Goal: Transaction & Acquisition: Purchase product/service

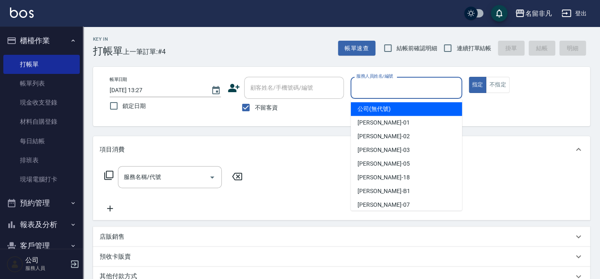
click at [414, 93] on input "服務人員姓名/編號" at bounding box center [406, 88] width 104 height 15
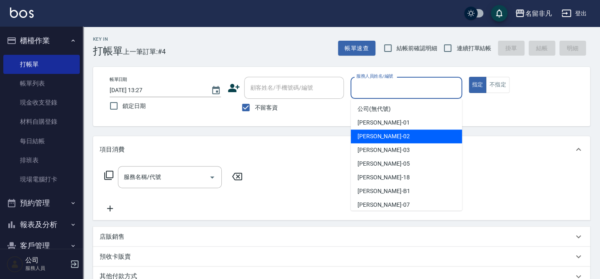
click at [387, 136] on div "[PERSON_NAME]-02" at bounding box center [406, 137] width 111 height 14
type input "[PERSON_NAME]02"
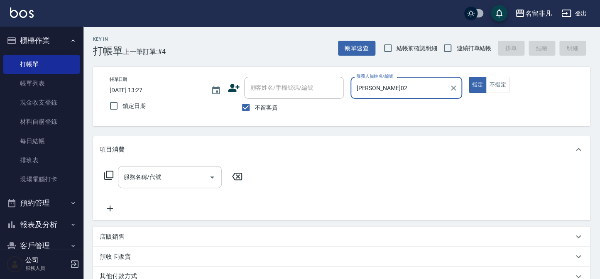
click at [140, 181] on input "服務名稱/代號" at bounding box center [164, 177] width 84 height 15
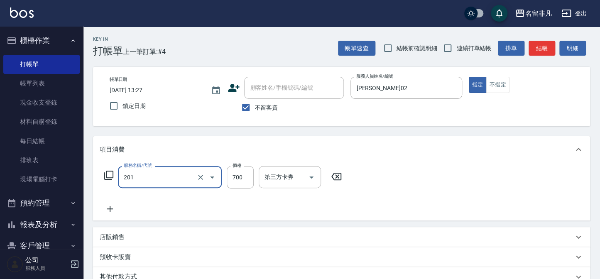
type input "洗+剪(201)"
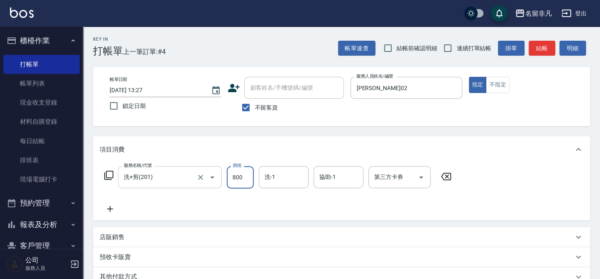
type input "800"
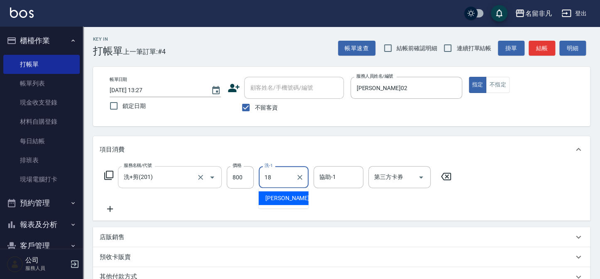
type input "[PERSON_NAME]-18"
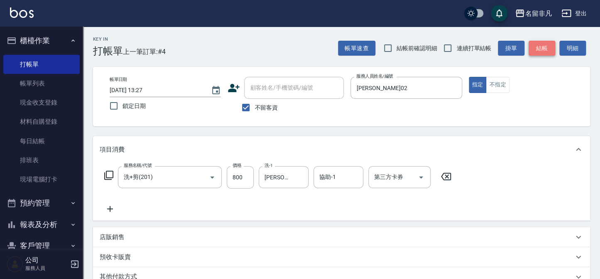
click at [552, 49] on button "結帳" at bounding box center [542, 48] width 27 height 15
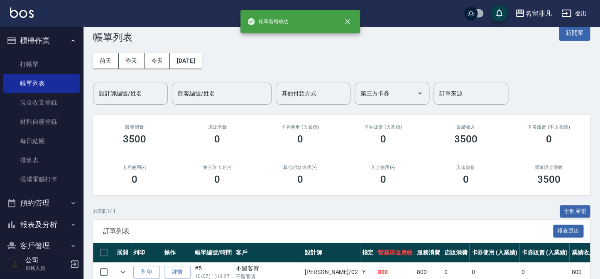
scroll to position [37, 0]
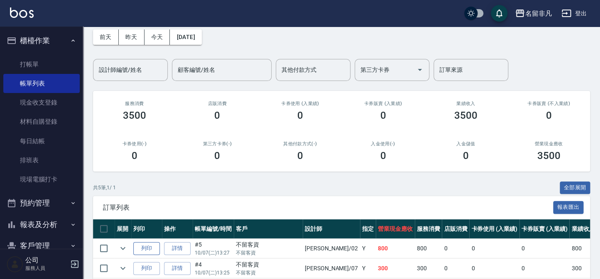
click at [147, 250] on button "列印" at bounding box center [146, 248] width 27 height 13
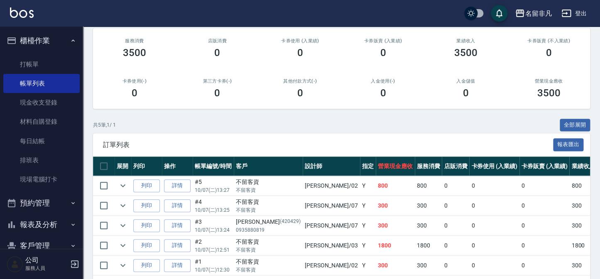
scroll to position [113, 0]
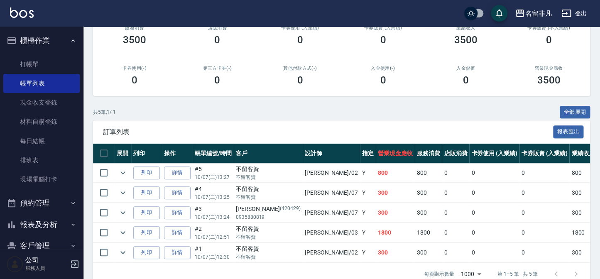
click at [123, 238] on td at bounding box center [123, 233] width 17 height 20
click at [123, 235] on icon "expand row" at bounding box center [123, 233] width 10 height 10
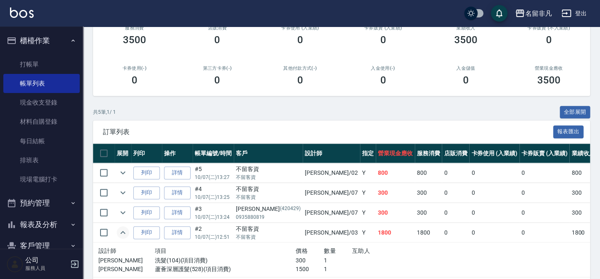
click at [123, 235] on icon "expand row" at bounding box center [123, 233] width 10 height 10
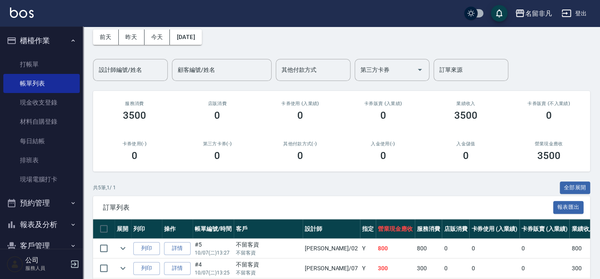
scroll to position [0, 0]
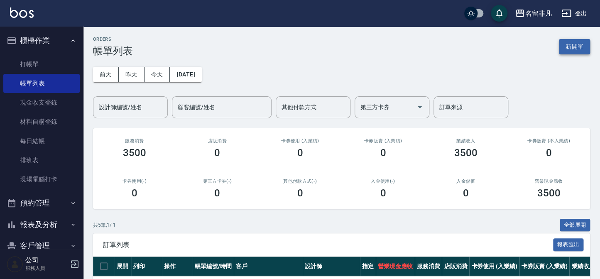
click at [586, 51] on button "新開單" at bounding box center [574, 46] width 31 height 15
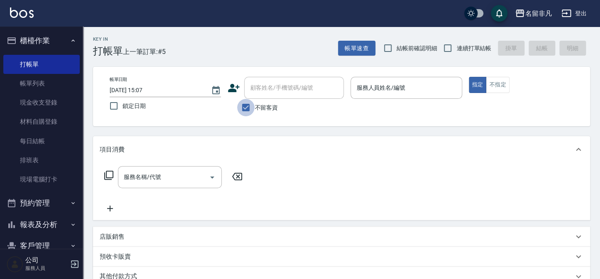
drag, startPoint x: 240, startPoint y: 106, endPoint x: 267, endPoint y: 91, distance: 30.5
click at [241, 106] on input "不留客資" at bounding box center [245, 107] width 17 height 17
checkbox input "false"
click at [267, 91] on input "顧客姓名/手機號碼/編號" at bounding box center [288, 88] width 80 height 15
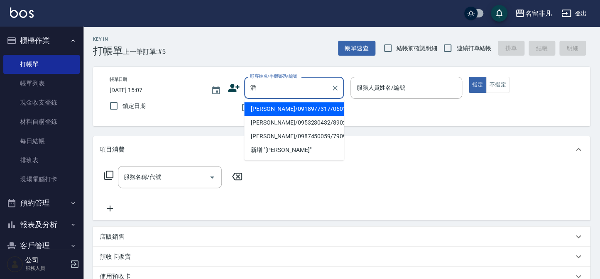
click at [315, 110] on li "[PERSON_NAME]/0918977317/06017" at bounding box center [294, 109] width 100 height 14
type input "[PERSON_NAME]/0918977317/06017"
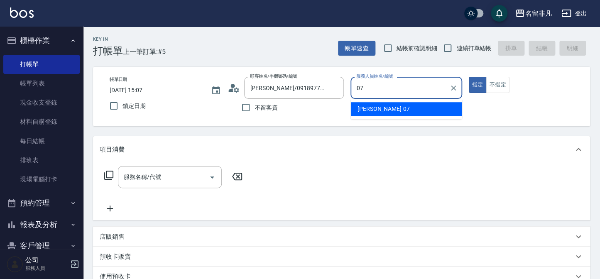
type input "[PERSON_NAME]-07"
type button "true"
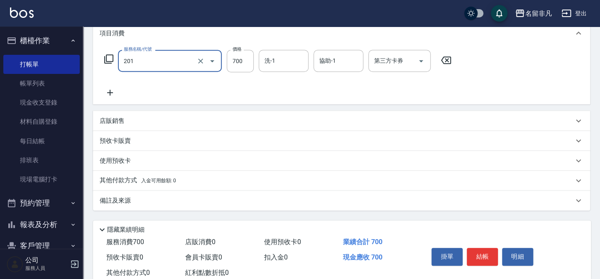
scroll to position [140, 0]
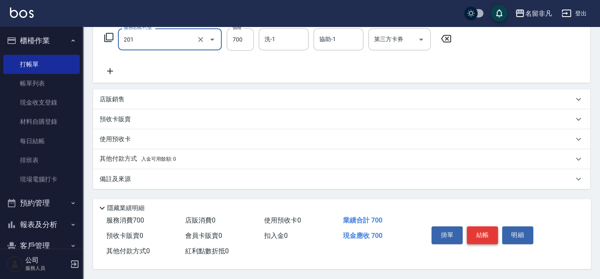
type input "洗+剪(201)"
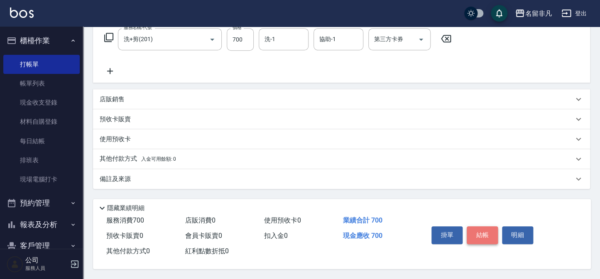
click at [470, 237] on button "結帳" at bounding box center [482, 234] width 31 height 17
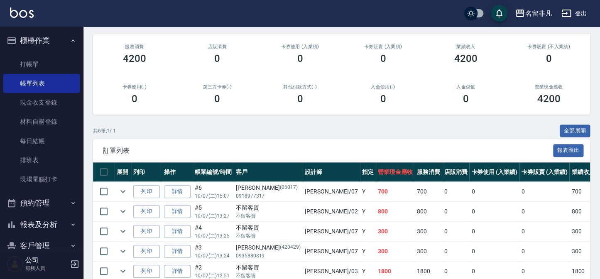
scroll to position [113, 0]
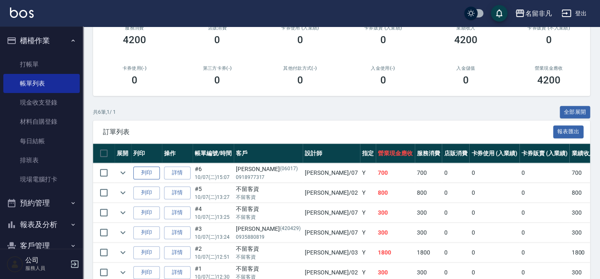
click at [138, 173] on button "列印" at bounding box center [146, 173] width 27 height 13
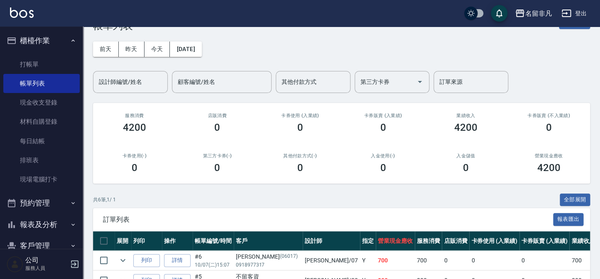
scroll to position [0, 0]
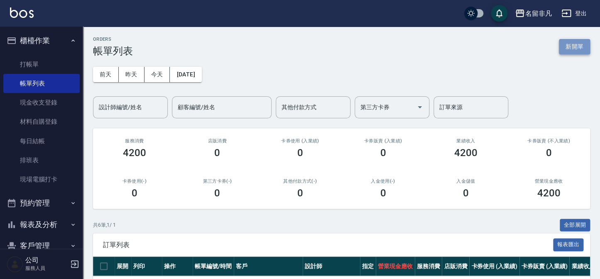
click at [569, 45] on button "新開單" at bounding box center [574, 46] width 31 height 15
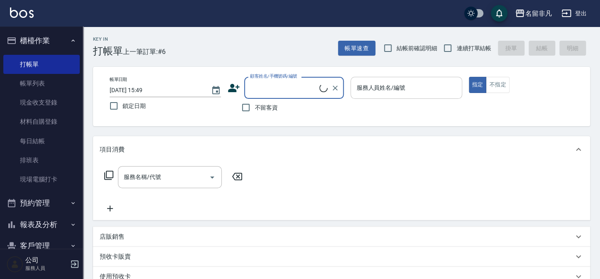
click at [442, 84] on input "服務人員姓名/編號" at bounding box center [406, 88] width 104 height 15
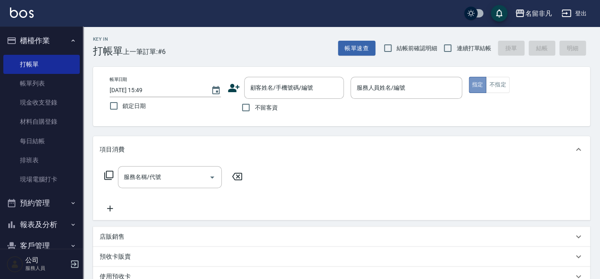
drag, startPoint x: 480, startPoint y: 82, endPoint x: 442, endPoint y: 141, distance: 70.4
click at [474, 98] on div "帳單日期 [DATE] 15:49 鎖定日期 顧客姓名/手機號碼/編號 顧客姓名/手機號碼/編號 不留客資 服務人員姓名/編號 服務人員姓名/編號 指定 不指定" at bounding box center [341, 96] width 477 height 39
drag, startPoint x: 407, startPoint y: 83, endPoint x: 407, endPoint y: 94, distance: 10.8
click at [407, 94] on input "服務人員姓名/編號" at bounding box center [406, 88] width 104 height 15
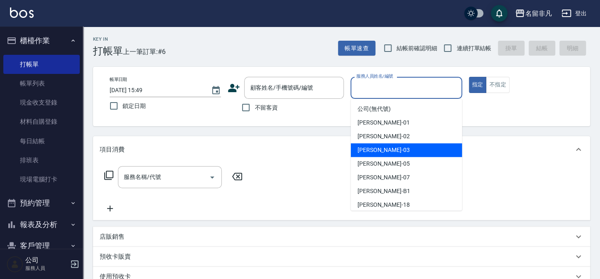
click at [391, 148] on div "[PERSON_NAME] -03" at bounding box center [406, 150] width 111 height 14
type input "[PERSON_NAME]-03"
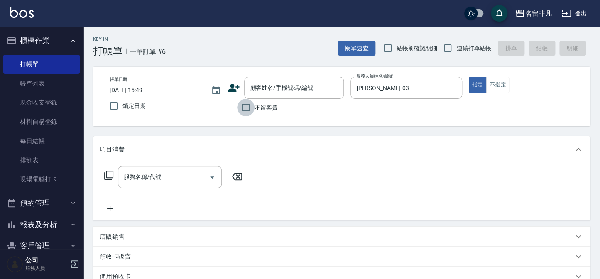
click at [245, 106] on input "不留客資" at bounding box center [245, 107] width 17 height 17
checkbox input "true"
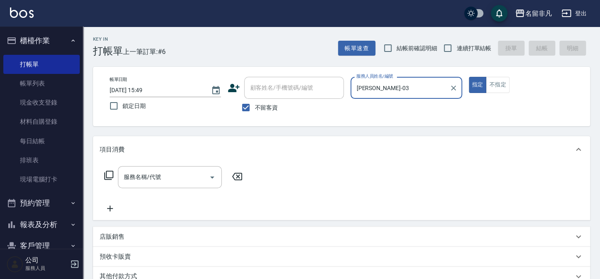
click at [107, 174] on icon at bounding box center [109, 175] width 10 height 10
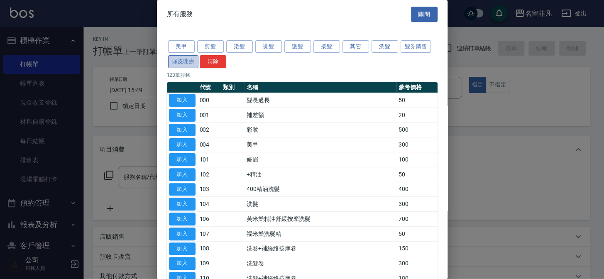
click at [189, 59] on button "頭皮理療" at bounding box center [183, 61] width 31 height 13
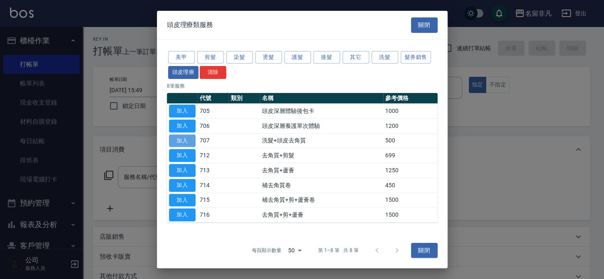
click at [191, 137] on button "加入" at bounding box center [182, 140] width 27 height 13
type input "洗髮+頭皮去角質(707)"
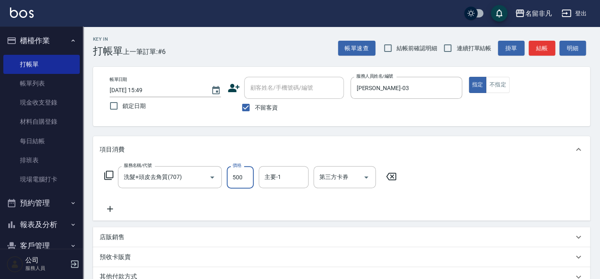
click at [236, 175] on input "500" at bounding box center [240, 177] width 27 height 22
click at [236, 174] on input "6600" at bounding box center [240, 177] width 27 height 22
type input "600"
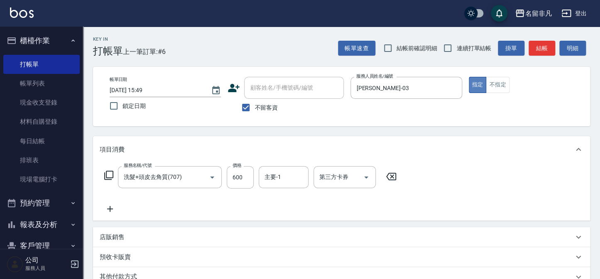
click at [476, 83] on button "指定" at bounding box center [478, 85] width 18 height 16
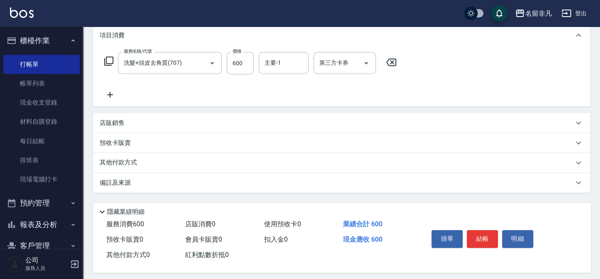
scroll to position [120, 0]
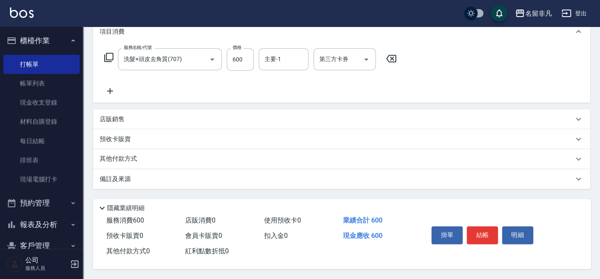
click at [484, 233] on button "結帳" at bounding box center [482, 234] width 31 height 17
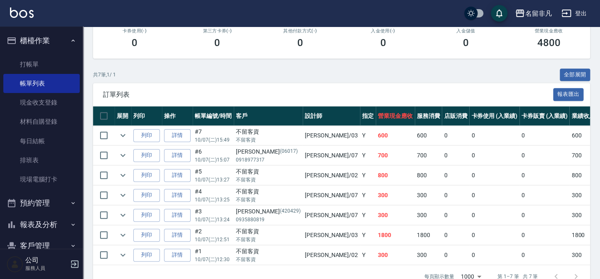
scroll to position [151, 0]
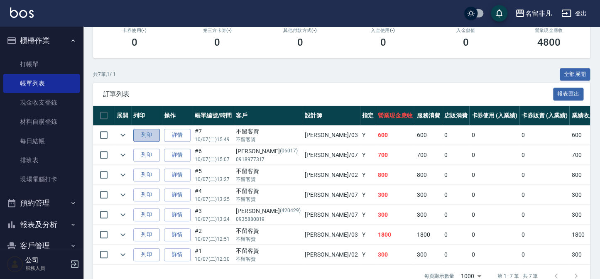
click at [152, 133] on button "列印" at bounding box center [146, 135] width 27 height 13
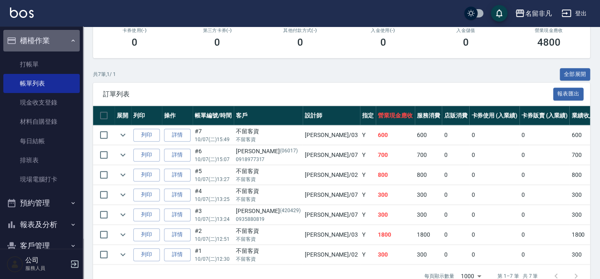
click at [56, 35] on button "櫃檯作業" at bounding box center [41, 41] width 76 height 22
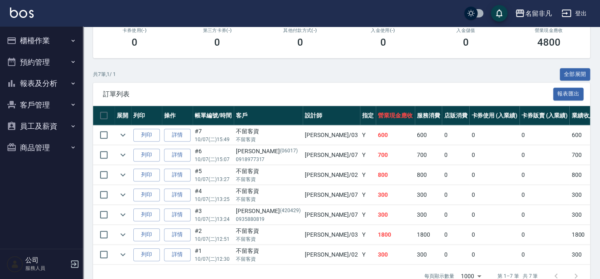
click at [56, 43] on button "櫃檯作業" at bounding box center [41, 41] width 76 height 22
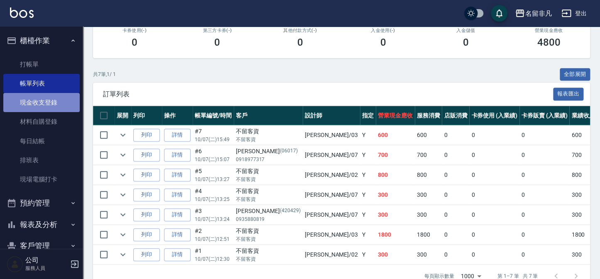
click at [54, 103] on link "現金收支登錄" at bounding box center [41, 102] width 76 height 19
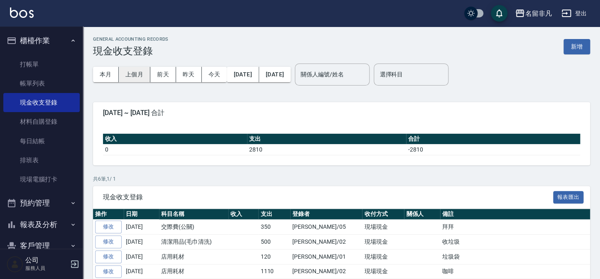
click at [135, 79] on button "上個月" at bounding box center [135, 74] width 32 height 15
click at [133, 76] on button "上個月" at bounding box center [135, 74] width 32 height 15
click at [135, 73] on button "上個月" at bounding box center [135, 74] width 32 height 15
click at [248, 81] on button "[DATE]" at bounding box center [243, 74] width 32 height 15
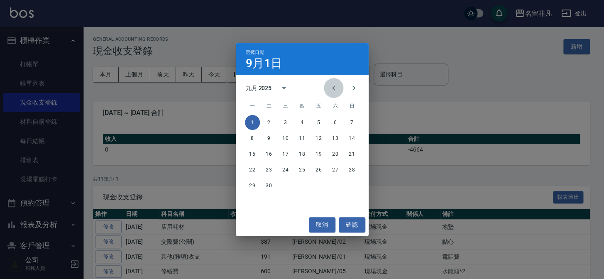
click at [335, 87] on icon "Previous month" at bounding box center [334, 88] width 10 height 10
click at [314, 117] on button "1" at bounding box center [319, 122] width 15 height 15
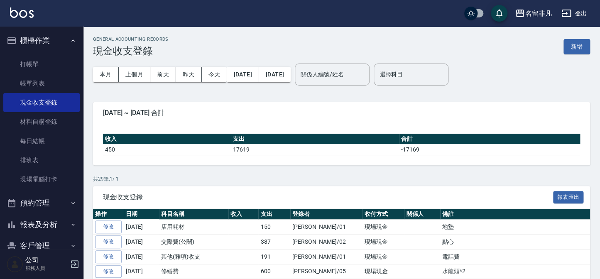
click at [291, 66] on div "本月 上個月 [DATE] [DATE] [DATE] [DATE] [DATE]" at bounding box center [192, 74] width 198 height 35
click at [291, 75] on button "[DATE]" at bounding box center [275, 74] width 32 height 15
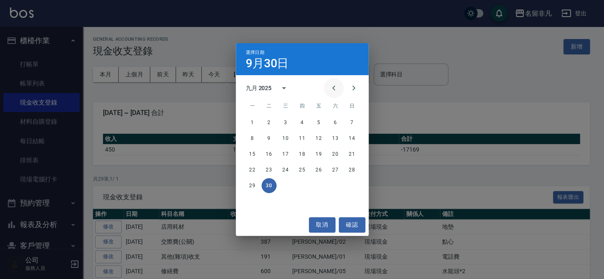
click at [330, 90] on icon "Previous month" at bounding box center [334, 88] width 10 height 10
click at [348, 189] on button "31" at bounding box center [352, 185] width 15 height 15
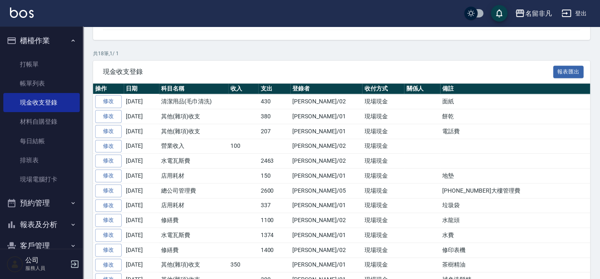
scroll to position [151, 0]
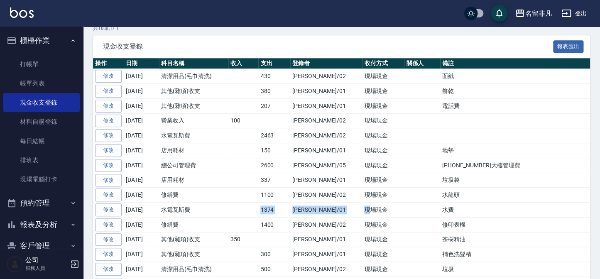
drag, startPoint x: 211, startPoint y: 206, endPoint x: 399, endPoint y: 212, distance: 188.2
click at [365, 214] on tr "修改 [DATE] 水電瓦斯費 1374 [PERSON_NAME]/01 現場現金 水費" at bounding box center [363, 210] width 540 height 15
click at [404, 211] on td at bounding box center [422, 210] width 36 height 15
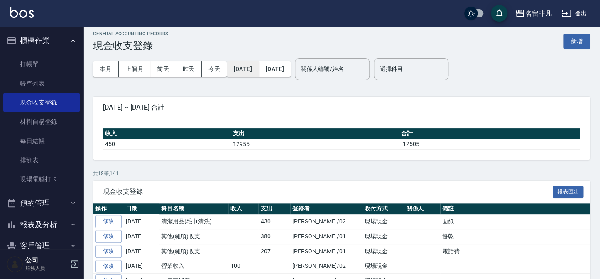
scroll to position [0, 0]
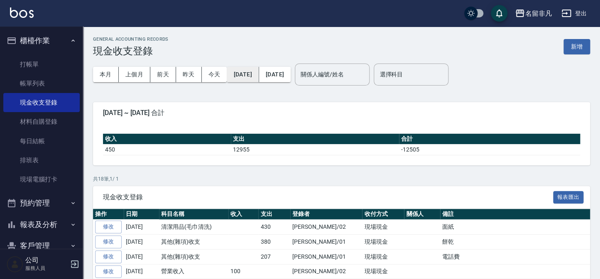
click at [257, 72] on button "[DATE]" at bounding box center [243, 74] width 32 height 15
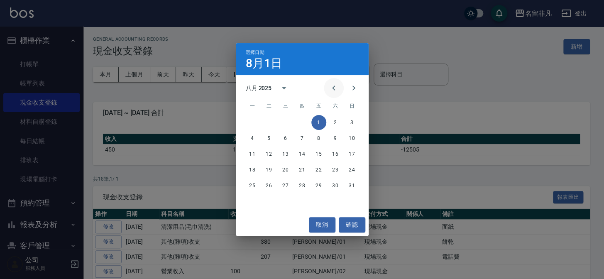
click at [329, 86] on icon "Previous month" at bounding box center [334, 88] width 10 height 10
click at [355, 126] on button "1" at bounding box center [352, 122] width 15 height 15
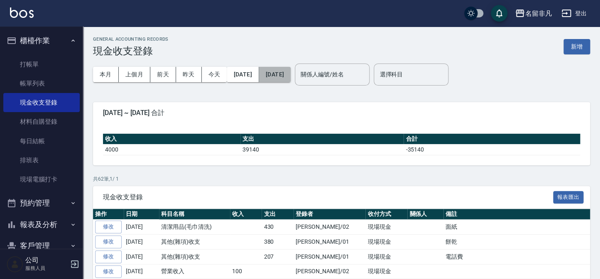
click at [291, 79] on button "[DATE]" at bounding box center [275, 74] width 32 height 15
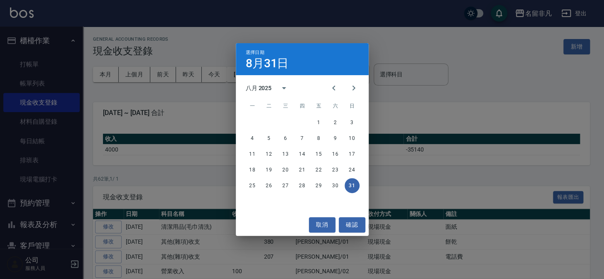
click at [323, 87] on div "八月 2025" at bounding box center [302, 88] width 133 height 12
click at [324, 88] on button "Previous month" at bounding box center [334, 88] width 20 height 20
click at [246, 204] on button "30" at bounding box center [252, 201] width 15 height 15
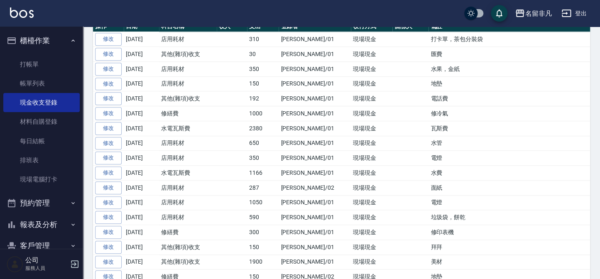
scroll to position [189, 0]
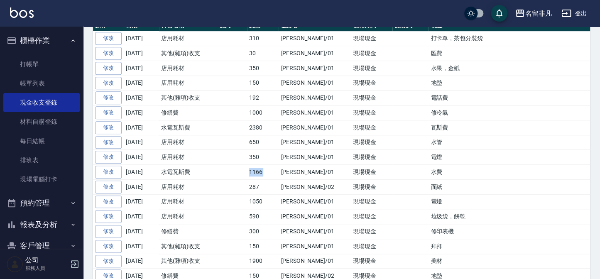
drag, startPoint x: 229, startPoint y: 170, endPoint x: 280, endPoint y: 169, distance: 51.1
click at [280, 169] on tr "修改 [DATE] 水電瓦斯費 1166 [PERSON_NAME]/01 現場現金 水費" at bounding box center [363, 172] width 540 height 15
click at [280, 169] on td "[PERSON_NAME]/01" at bounding box center [315, 172] width 72 height 15
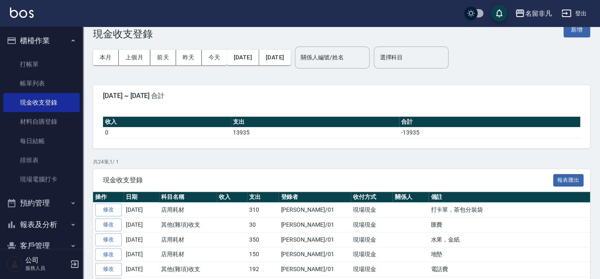
scroll to position [0, 0]
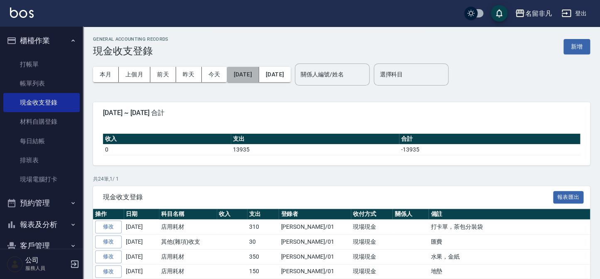
click at [246, 78] on button "[DATE]" at bounding box center [243, 74] width 32 height 15
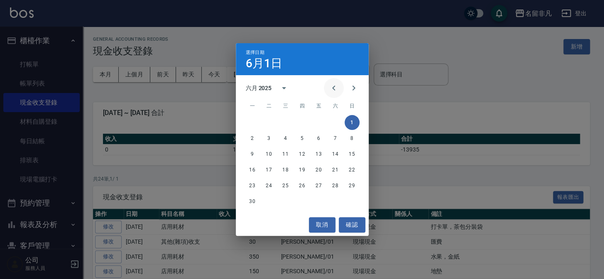
click at [339, 94] on button "Previous month" at bounding box center [334, 88] width 20 height 20
click at [347, 91] on button "Next month" at bounding box center [354, 88] width 20 height 20
click at [320, 121] on button "1" at bounding box center [319, 122] width 15 height 15
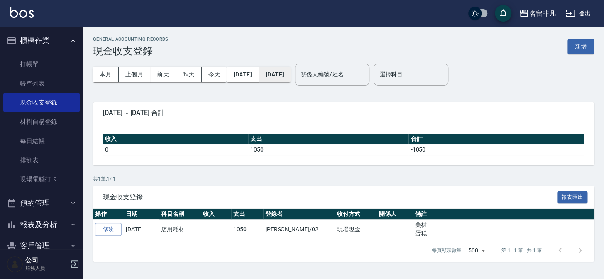
click at [291, 67] on button "[DATE]" at bounding box center [275, 74] width 32 height 15
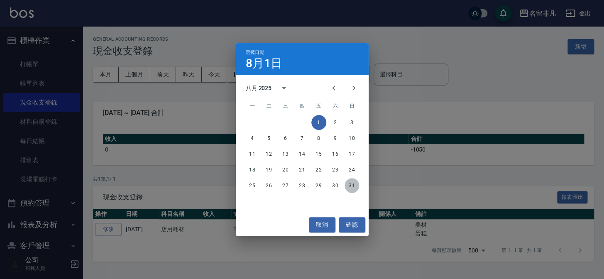
click at [353, 190] on button "31" at bounding box center [352, 185] width 15 height 15
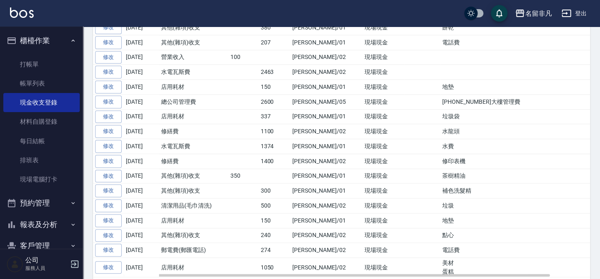
scroll to position [226, 0]
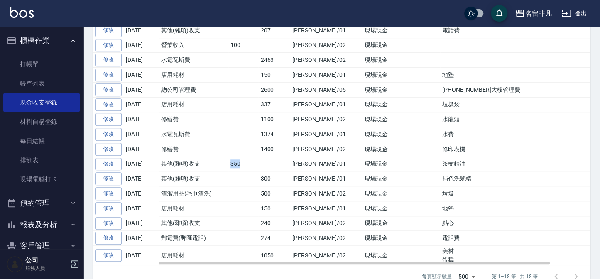
drag, startPoint x: 212, startPoint y: 162, endPoint x: 267, endPoint y: 161, distance: 54.4
click at [267, 161] on tr "修改 [DATE] 其他(雜項)收支 350 [PERSON_NAME]/01 現場現金 茶樹精油" at bounding box center [363, 164] width 540 height 15
click at [273, 162] on td at bounding box center [274, 164] width 32 height 15
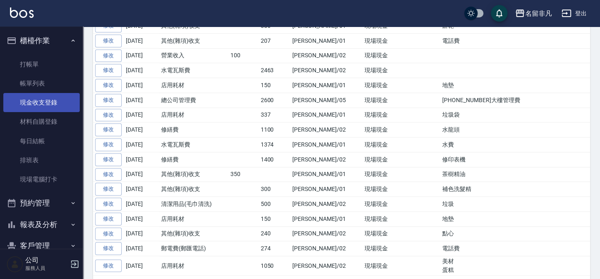
scroll to position [205, 0]
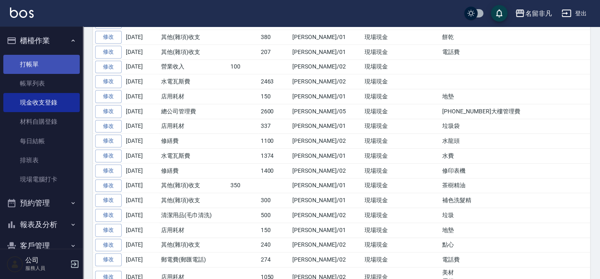
click at [33, 71] on link "打帳單" at bounding box center [41, 64] width 76 height 19
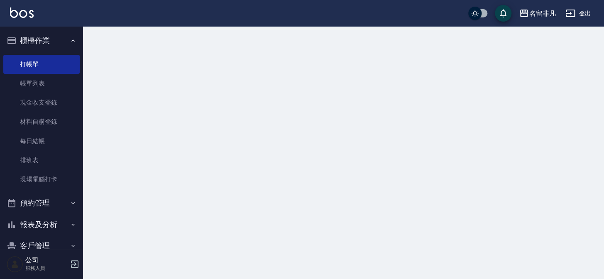
click at [33, 76] on link "帳單列表" at bounding box center [41, 83] width 76 height 19
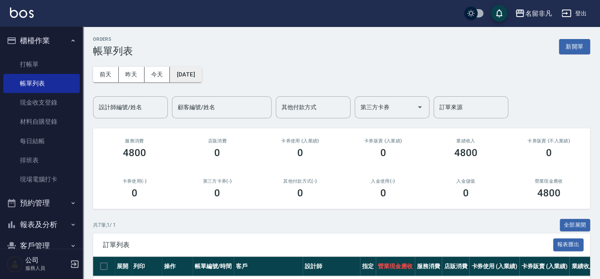
click at [198, 79] on button "[DATE]" at bounding box center [186, 74] width 32 height 15
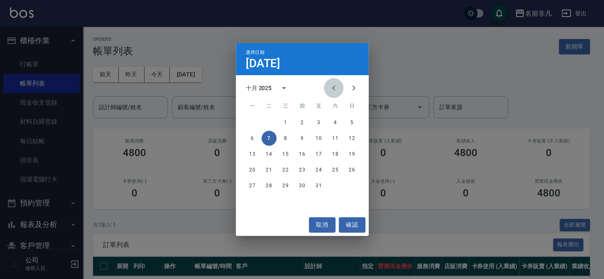
click at [332, 91] on icon "Previous month" at bounding box center [334, 88] width 10 height 10
click at [310, 124] on div "1 2 3 4 5 6 7" at bounding box center [302, 122] width 133 height 15
click at [317, 124] on button "5" at bounding box center [319, 122] width 15 height 15
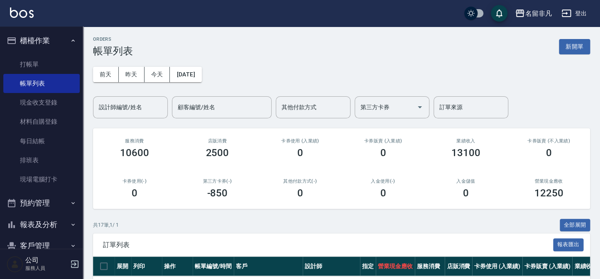
click at [217, 76] on div "[DATE] [DATE] [DATE] [DATE] 設計師編號/姓名 設計師編號/姓名 顧客編號/姓名 顧客編號/姓名 其他付款方式 其他付款方式 第三方…" at bounding box center [341, 87] width 497 height 61
click at [201, 76] on button "[DATE]" at bounding box center [186, 74] width 32 height 15
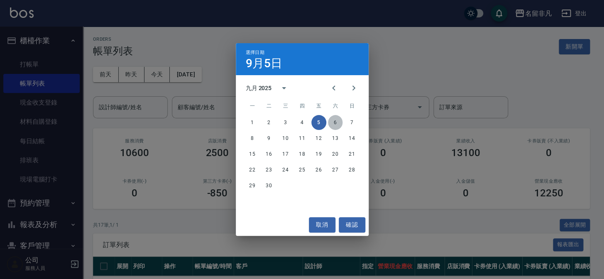
click at [333, 128] on button "6" at bounding box center [335, 122] width 15 height 15
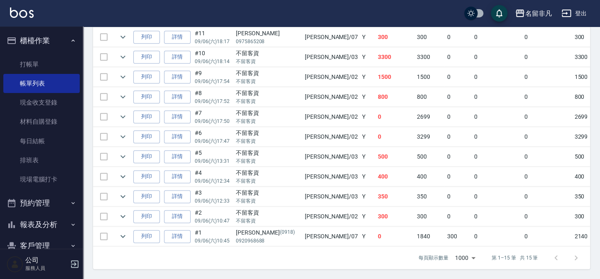
scroll to position [332, 0]
click at [123, 235] on icon "expand row" at bounding box center [122, 236] width 5 height 3
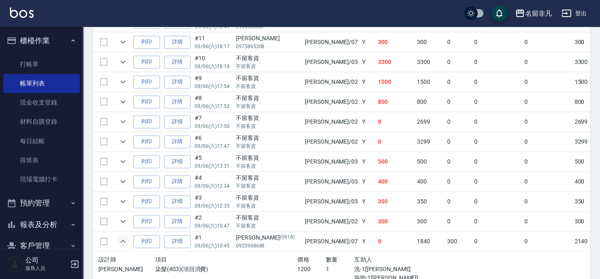
scroll to position [317, 0]
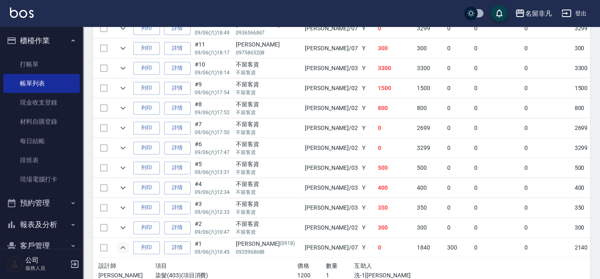
click at [22, 39] on button "櫃檯作業" at bounding box center [41, 41] width 76 height 22
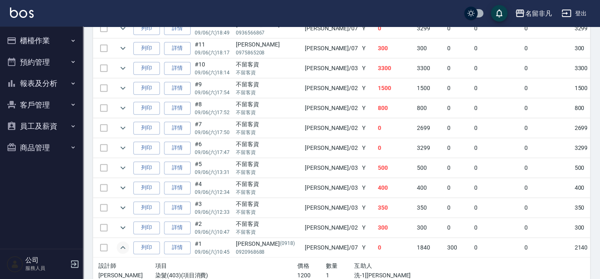
click at [49, 30] on button "櫃檯作業" at bounding box center [41, 41] width 76 height 22
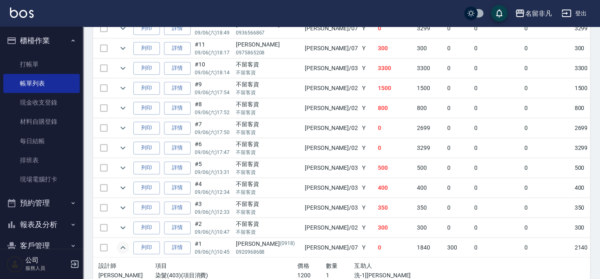
click at [34, 48] on button "櫃檯作業" at bounding box center [41, 41] width 76 height 22
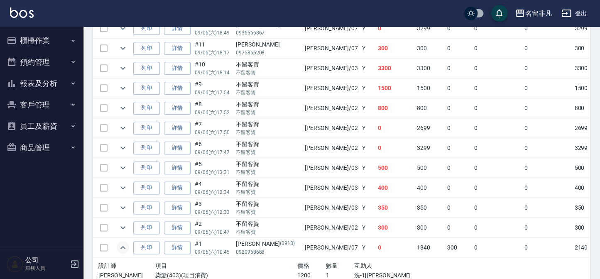
click at [31, 106] on button "客戶管理" at bounding box center [41, 105] width 76 height 22
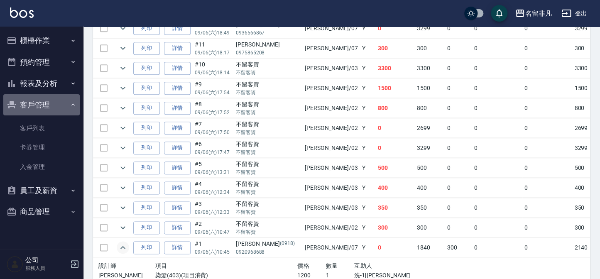
click at [39, 103] on button "客戶管理" at bounding box center [41, 105] width 76 height 22
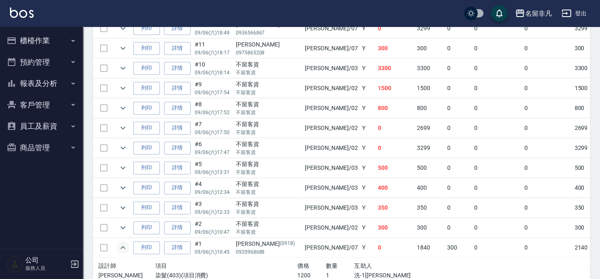
click at [36, 89] on button "報表及分析" at bounding box center [41, 84] width 76 height 22
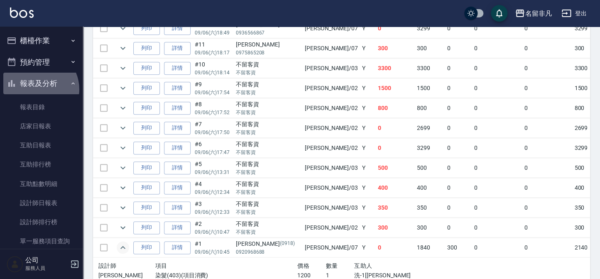
click at [36, 89] on button "報表及分析" at bounding box center [41, 84] width 76 height 22
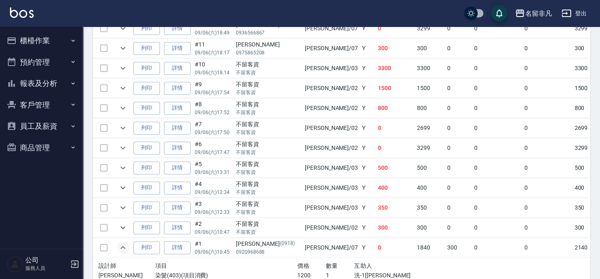
click at [44, 41] on button "櫃檯作業" at bounding box center [41, 41] width 76 height 22
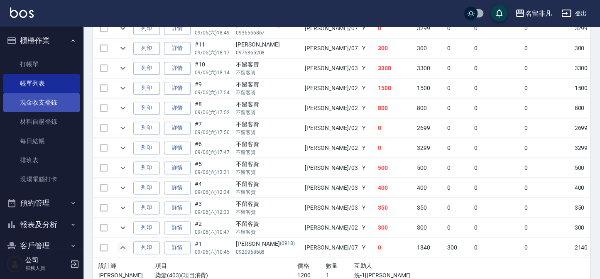
click at [35, 110] on link "現金收支登錄" at bounding box center [41, 102] width 76 height 19
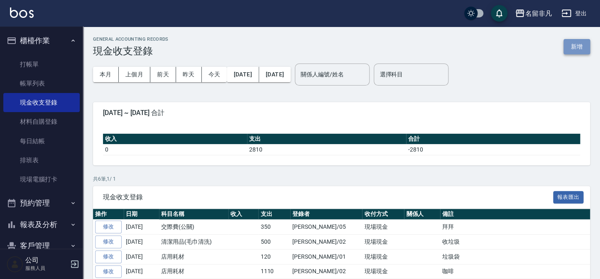
click at [579, 53] on button "新增" at bounding box center [577, 46] width 27 height 15
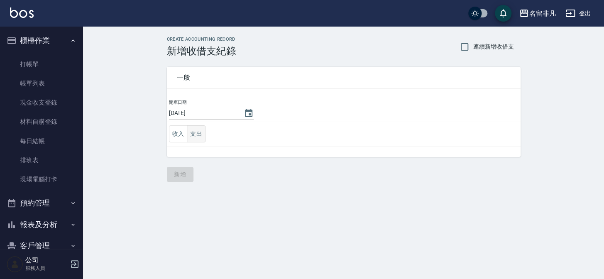
click at [196, 134] on button "支出" at bounding box center [196, 133] width 19 height 17
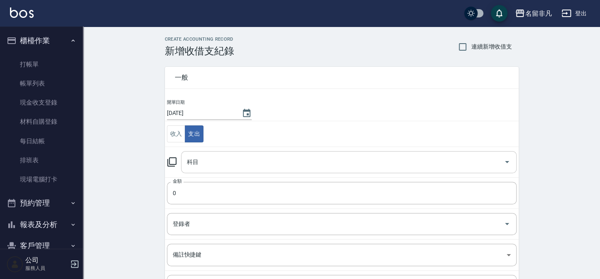
click at [210, 158] on input "科目" at bounding box center [343, 162] width 316 height 15
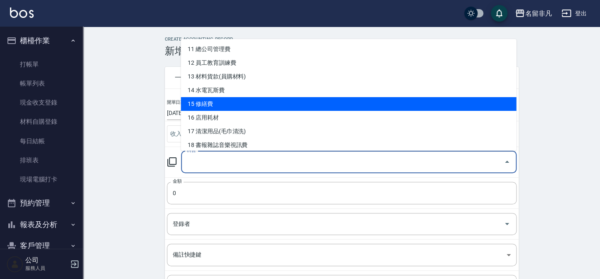
scroll to position [189, 0]
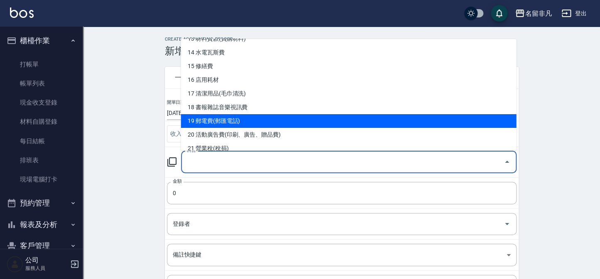
click at [214, 124] on li "19 郵電費(郵匯電話)" at bounding box center [349, 121] width 336 height 14
type input "19 郵電費(郵匯電話)"
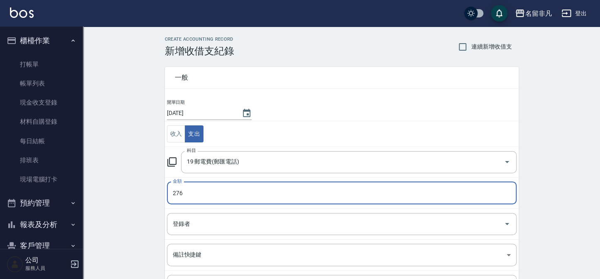
type input "276"
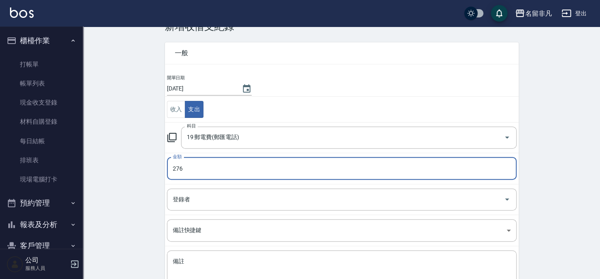
scroll to position [37, 0]
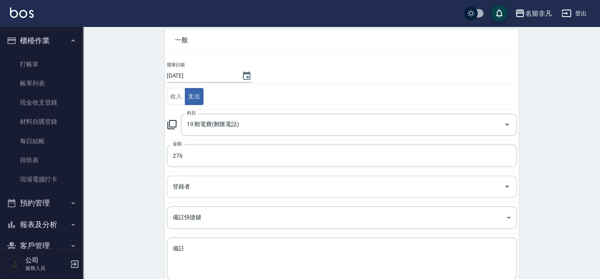
click at [192, 196] on div "登錄者" at bounding box center [342, 187] width 350 height 22
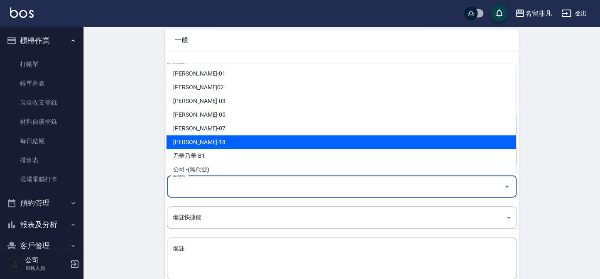
click at [219, 137] on li "[PERSON_NAME]-18" at bounding box center [342, 142] width 350 height 14
click at [176, 187] on input "[PERSON_NAME]-18" at bounding box center [330, 186] width 319 height 15
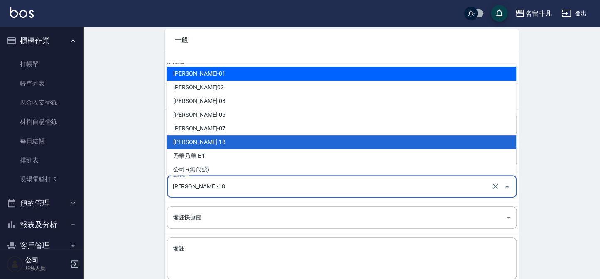
click at [241, 79] on li "[PERSON_NAME]-01" at bounding box center [342, 74] width 350 height 14
type input "[PERSON_NAME]-01"
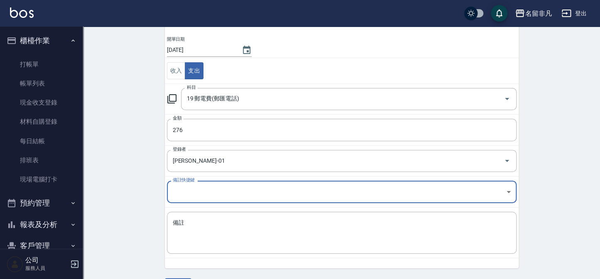
scroll to position [75, 0]
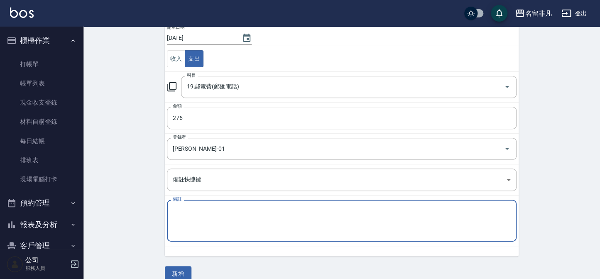
click at [226, 225] on textarea "備註" at bounding box center [342, 221] width 338 height 28
type textarea "2"
type textarea "電費"
click at [178, 272] on button "新增" at bounding box center [178, 273] width 27 height 15
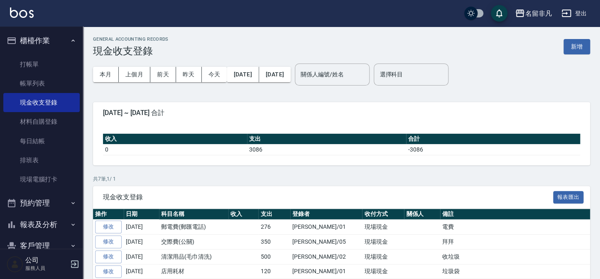
click at [52, 42] on button "櫃檯作業" at bounding box center [41, 41] width 76 height 22
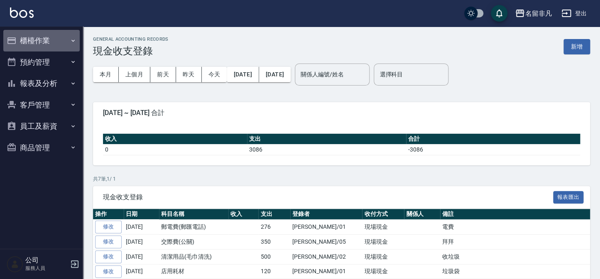
click at [44, 37] on button "櫃檯作業" at bounding box center [41, 41] width 76 height 22
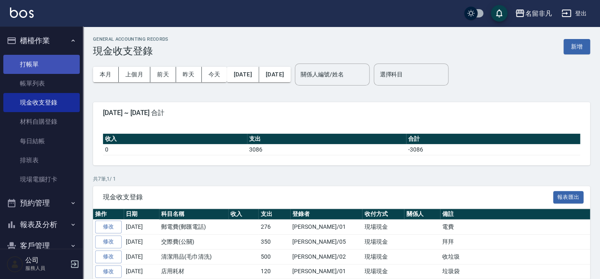
click at [62, 66] on link "打帳單" at bounding box center [41, 64] width 76 height 19
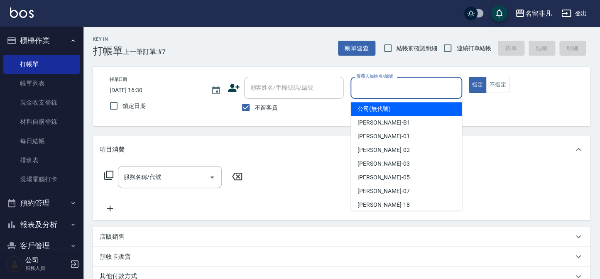
click at [391, 82] on input "服務人員姓名/編號" at bounding box center [406, 88] width 104 height 15
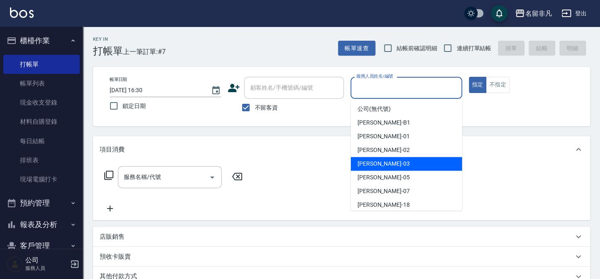
drag, startPoint x: 392, startPoint y: 164, endPoint x: 440, endPoint y: 123, distance: 63.0
click at [392, 163] on div "[PERSON_NAME] -03" at bounding box center [406, 164] width 111 height 14
type input "[PERSON_NAME]-03"
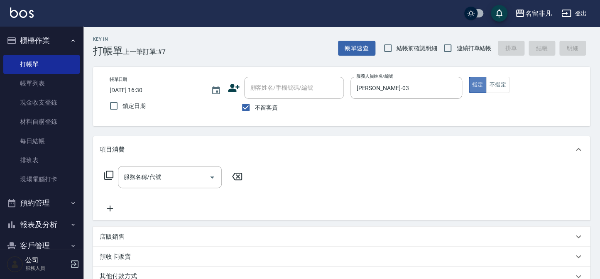
click at [476, 87] on button "指定" at bounding box center [478, 85] width 18 height 16
click at [106, 172] on icon at bounding box center [108, 175] width 9 height 9
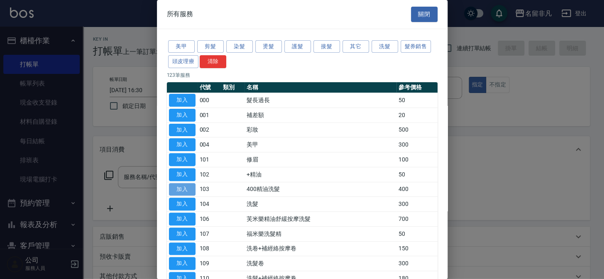
click at [175, 184] on button "加入" at bounding box center [182, 189] width 27 height 13
type input "400精油洗髮(103)"
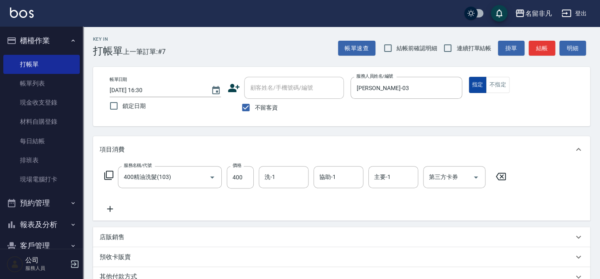
click at [472, 83] on button "指定" at bounding box center [478, 85] width 18 height 16
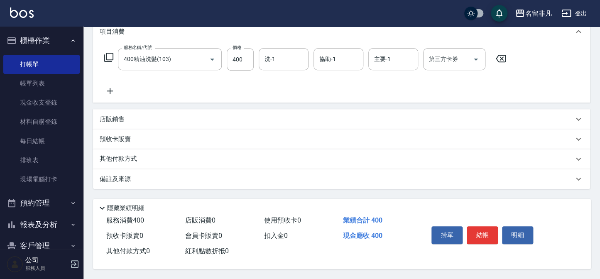
scroll to position [120, 0]
click at [483, 234] on button "結帳" at bounding box center [482, 234] width 31 height 17
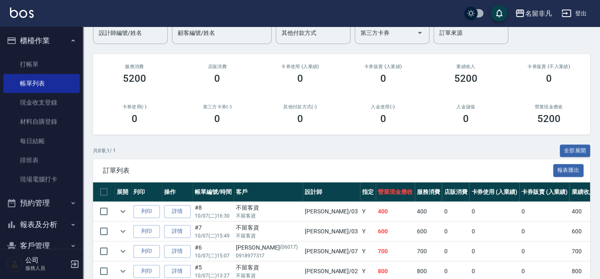
scroll to position [151, 0]
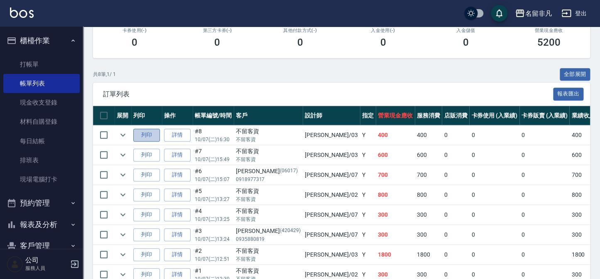
click at [150, 134] on button "列印" at bounding box center [146, 135] width 27 height 13
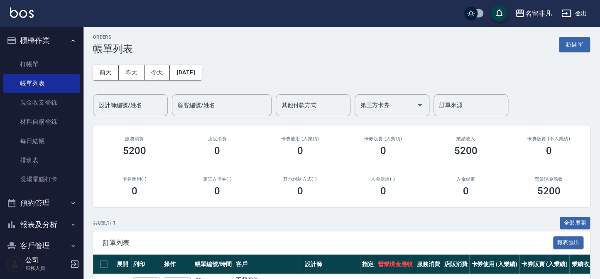
scroll to position [0, 0]
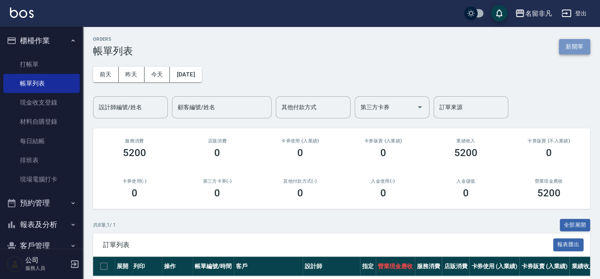
click at [575, 45] on button "新開單" at bounding box center [574, 46] width 31 height 15
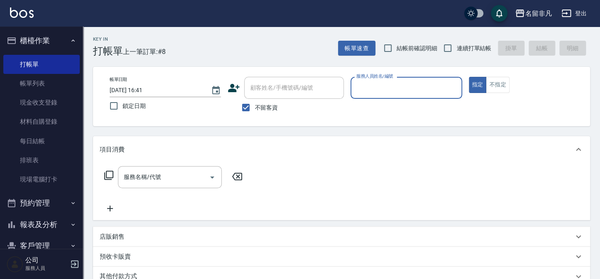
click at [424, 87] on input "服務人員姓名/編號" at bounding box center [406, 88] width 104 height 15
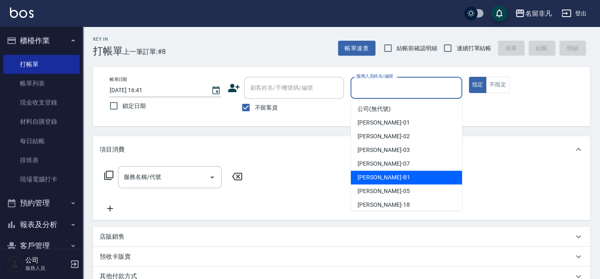
click at [414, 174] on div "[PERSON_NAME] -B1" at bounding box center [406, 178] width 111 height 14
type input "乃華乃華-B1"
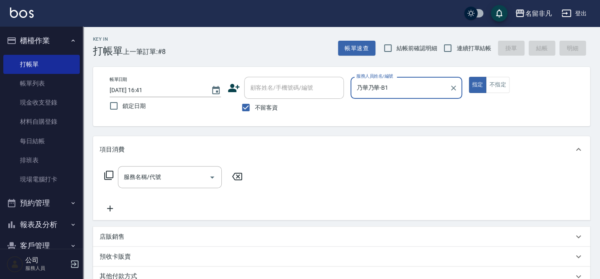
click at [110, 174] on icon at bounding box center [109, 175] width 10 height 10
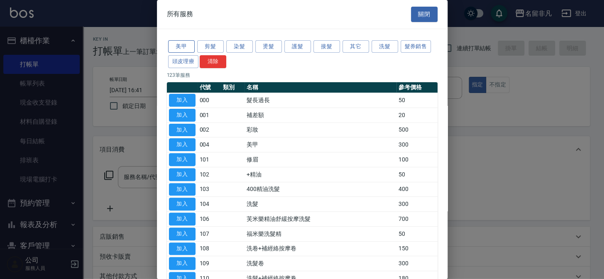
click at [187, 44] on button "美甲" at bounding box center [181, 46] width 27 height 13
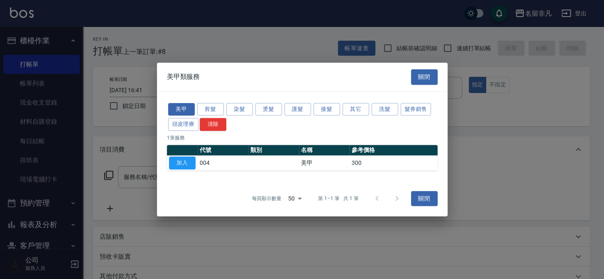
click at [361, 160] on td "300" at bounding box center [394, 163] width 88 height 15
drag, startPoint x: 361, startPoint y: 157, endPoint x: 363, endPoint y: 164, distance: 6.8
click at [361, 158] on td "300" at bounding box center [394, 163] width 88 height 15
click at [363, 164] on td "300" at bounding box center [394, 163] width 88 height 15
click at [359, 163] on td "300" at bounding box center [394, 163] width 88 height 15
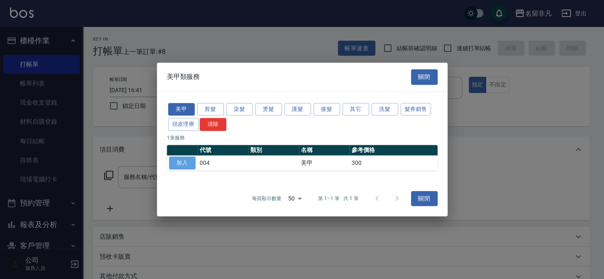
click at [187, 161] on button "加入" at bounding box center [182, 163] width 27 height 13
type input "美甲(004)"
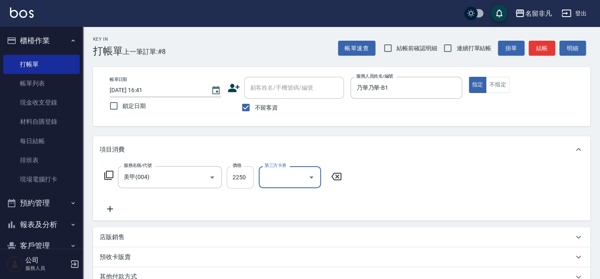
click at [235, 175] on input "2250" at bounding box center [240, 177] width 27 height 22
type input "250"
click at [476, 89] on button "指定" at bounding box center [478, 85] width 18 height 16
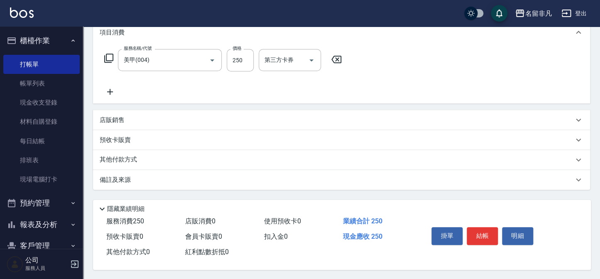
scroll to position [120, 0]
click at [483, 234] on button "結帳" at bounding box center [482, 234] width 31 height 17
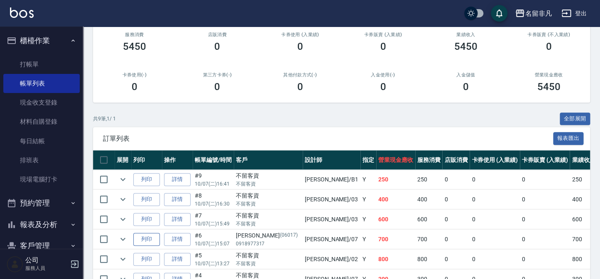
scroll to position [113, 0]
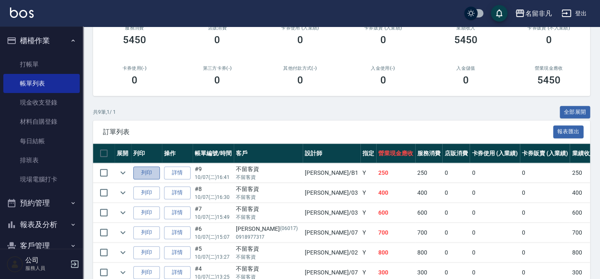
click at [150, 176] on button "列印" at bounding box center [146, 173] width 27 height 13
click at [34, 223] on button "報表及分析" at bounding box center [41, 225] width 76 height 22
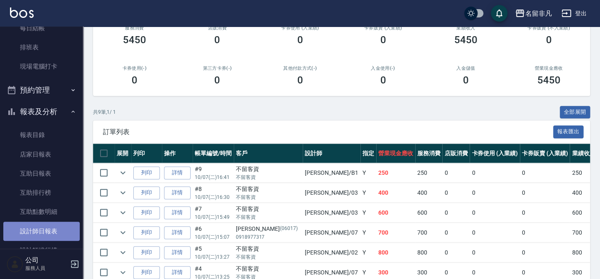
click at [43, 231] on link "設計師日報表" at bounding box center [41, 231] width 76 height 19
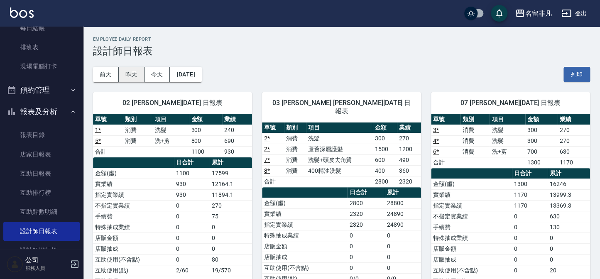
click at [133, 75] on button "昨天" at bounding box center [132, 74] width 26 height 15
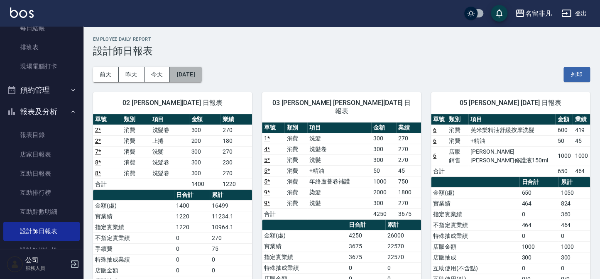
click at [201, 71] on button "[DATE]" at bounding box center [186, 74] width 32 height 15
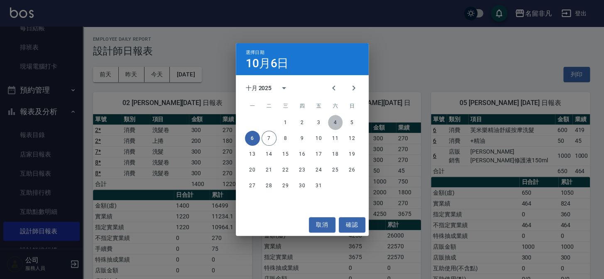
click at [336, 124] on button "4" at bounding box center [335, 122] width 15 height 15
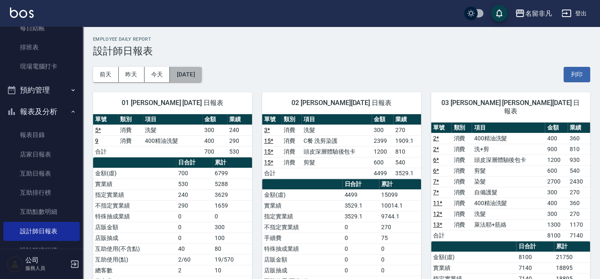
click at [201, 74] on button "[DATE]" at bounding box center [186, 74] width 32 height 15
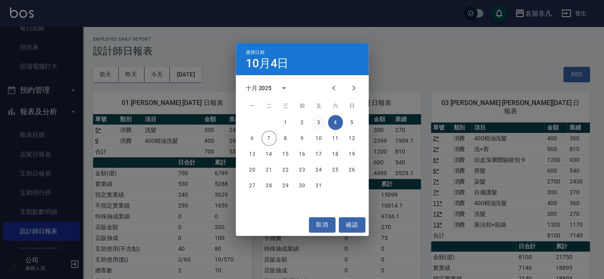
click at [318, 125] on button "3" at bounding box center [319, 122] width 15 height 15
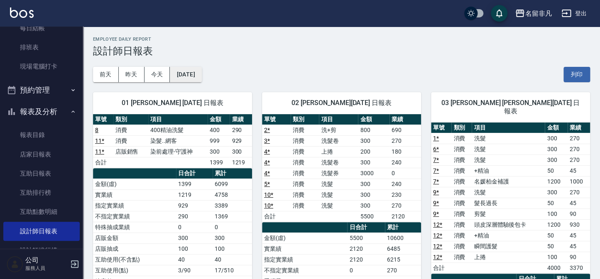
click at [201, 76] on button "[DATE]" at bounding box center [186, 74] width 32 height 15
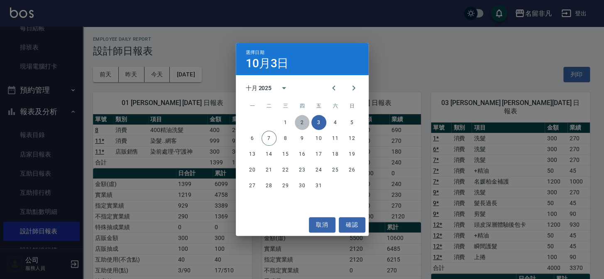
click at [302, 124] on button "2" at bounding box center [302, 122] width 15 height 15
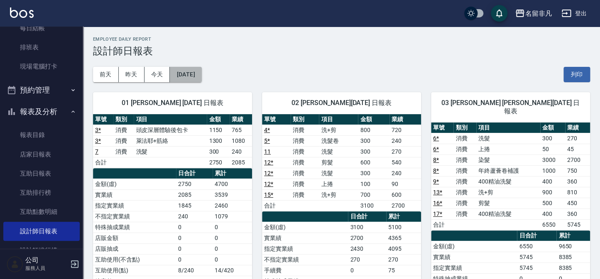
click at [201, 74] on button "[DATE]" at bounding box center [186, 74] width 32 height 15
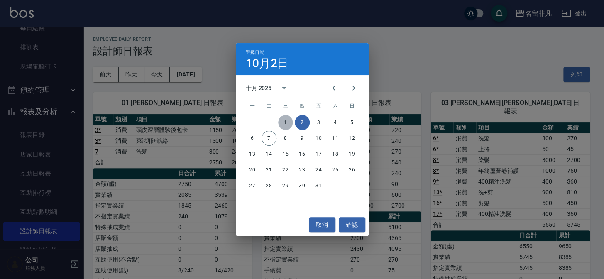
click at [286, 122] on button "1" at bounding box center [285, 122] width 15 height 15
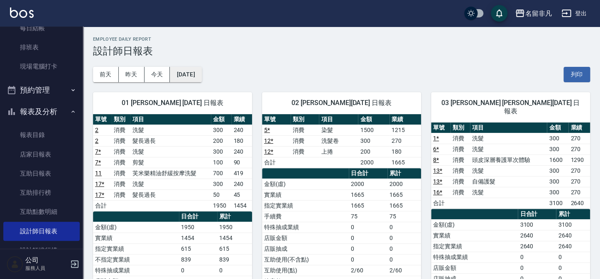
click at [201, 74] on button "[DATE]" at bounding box center [186, 74] width 32 height 15
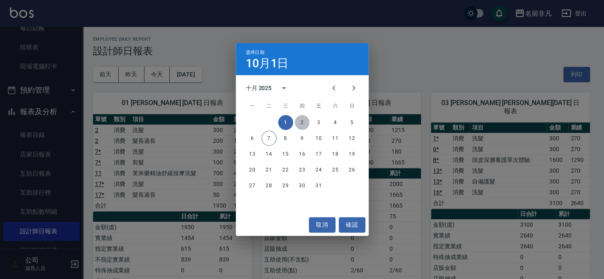
click at [299, 121] on button "2" at bounding box center [302, 122] width 15 height 15
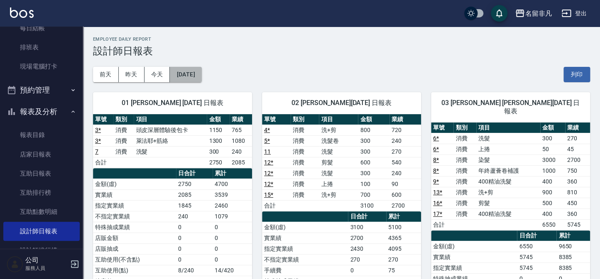
click at [201, 72] on button "[DATE]" at bounding box center [186, 74] width 32 height 15
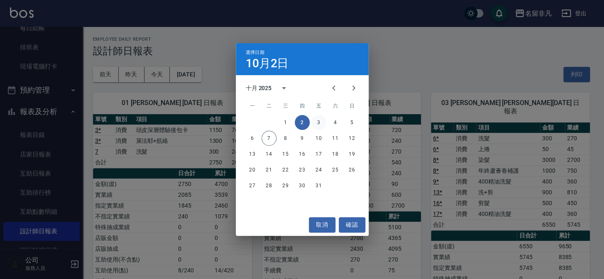
click at [317, 124] on button "3" at bounding box center [319, 122] width 15 height 15
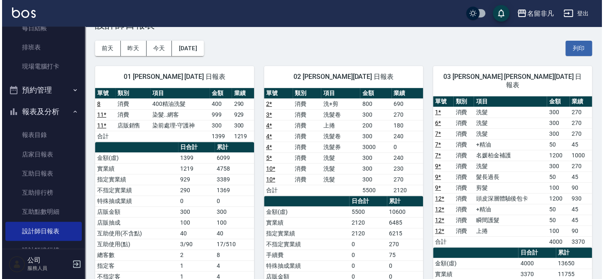
scroll to position [37, 0]
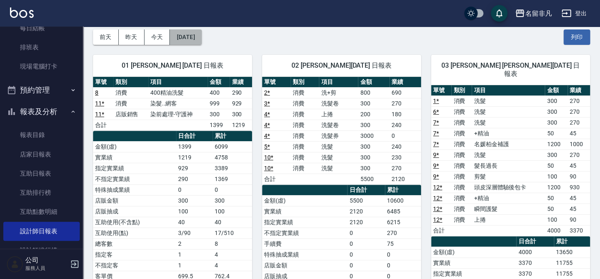
click at [201, 37] on button "[DATE]" at bounding box center [186, 36] width 32 height 15
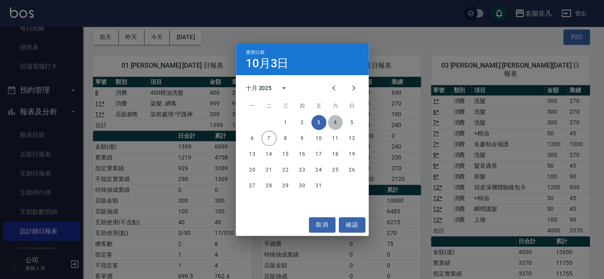
click at [336, 123] on button "4" at bounding box center [335, 122] width 15 height 15
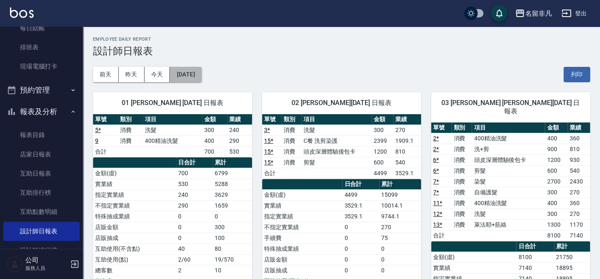
click at [201, 75] on button "[DATE]" at bounding box center [186, 74] width 32 height 15
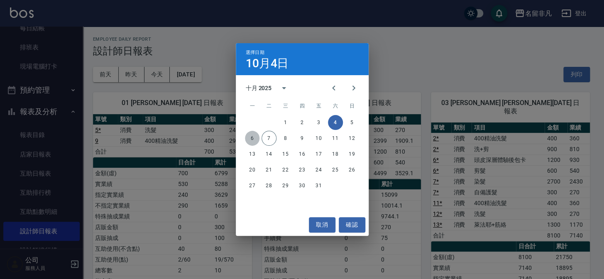
click at [250, 139] on button "6" at bounding box center [252, 138] width 15 height 15
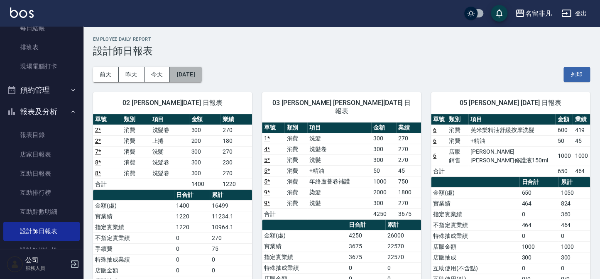
click at [201, 74] on button "[DATE]" at bounding box center [186, 74] width 32 height 15
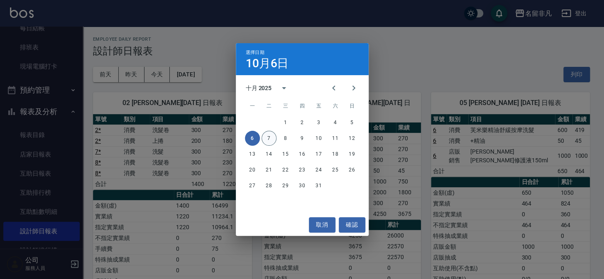
click at [272, 139] on button "7" at bounding box center [269, 138] width 15 height 15
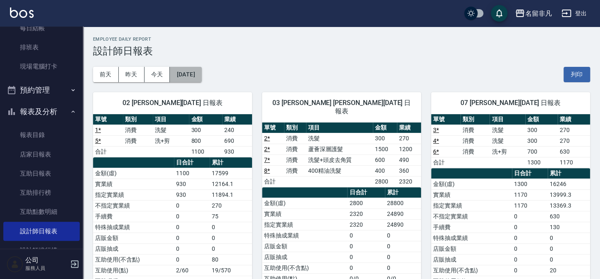
click at [201, 75] on button "[DATE]" at bounding box center [186, 74] width 32 height 15
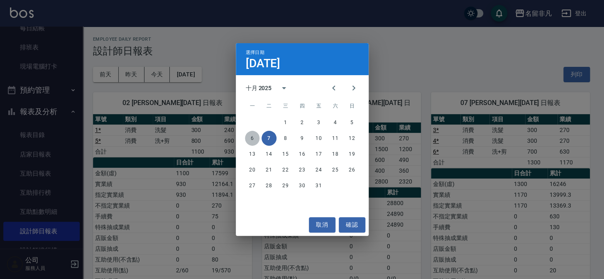
click at [249, 138] on button "6" at bounding box center [252, 138] width 15 height 15
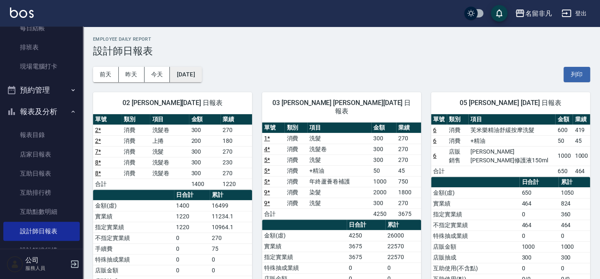
click at [201, 75] on button "[DATE]" at bounding box center [186, 74] width 32 height 15
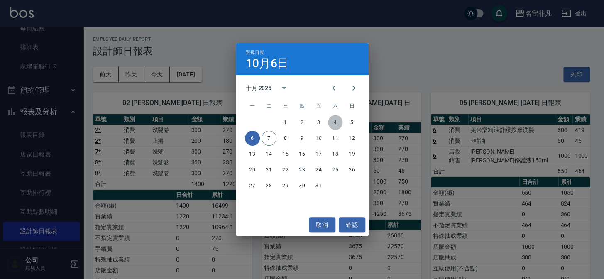
click at [332, 124] on button "4" at bounding box center [335, 122] width 15 height 15
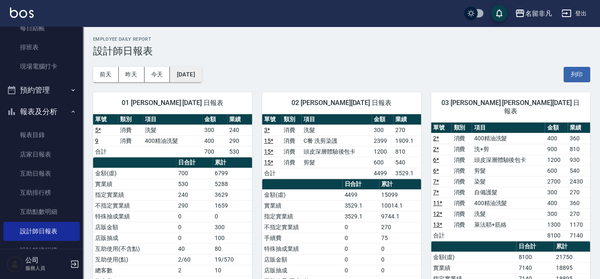
click at [201, 73] on button "[DATE]" at bounding box center [186, 74] width 32 height 15
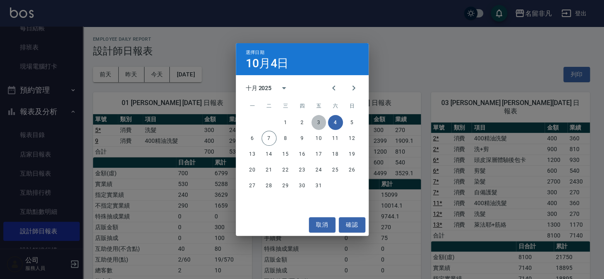
click at [319, 123] on button "3" at bounding box center [319, 122] width 15 height 15
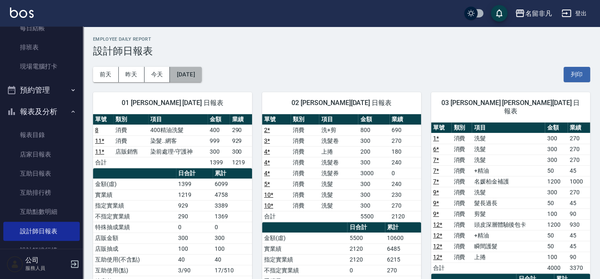
click at [201, 74] on button "[DATE]" at bounding box center [186, 74] width 32 height 15
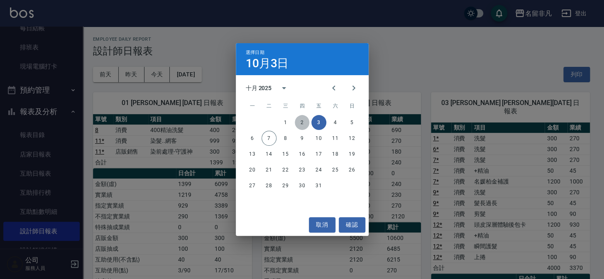
click at [301, 124] on button "2" at bounding box center [302, 122] width 15 height 15
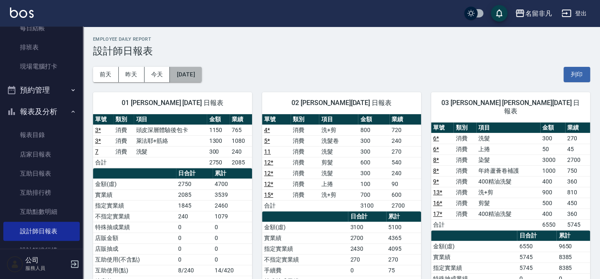
click at [201, 72] on button "[DATE]" at bounding box center [186, 74] width 32 height 15
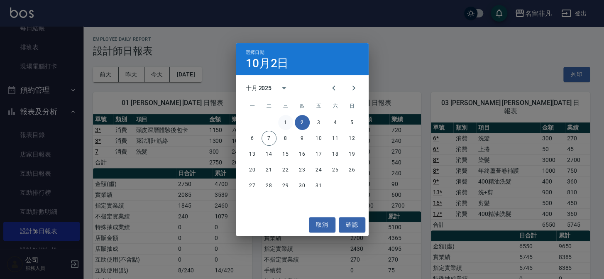
click at [283, 125] on button "1" at bounding box center [285, 122] width 15 height 15
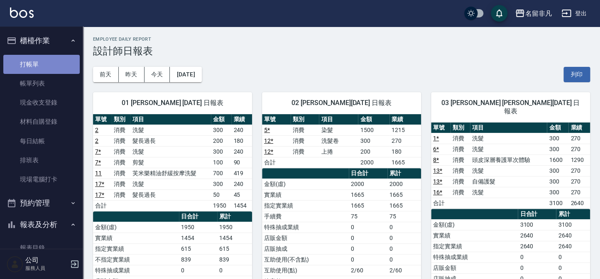
click at [49, 60] on link "打帳單" at bounding box center [41, 64] width 76 height 19
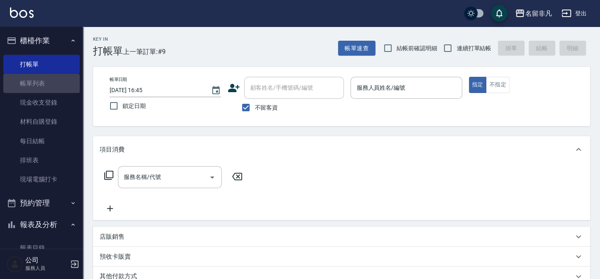
drag, startPoint x: 49, startPoint y: 83, endPoint x: 333, endPoint y: 135, distance: 288.7
click at [48, 83] on link "帳單列表" at bounding box center [41, 83] width 76 height 19
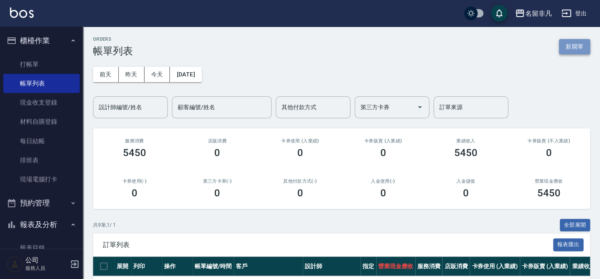
click at [578, 43] on button "新開單" at bounding box center [574, 46] width 31 height 15
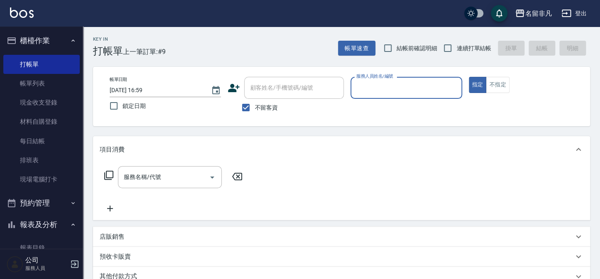
click at [421, 83] on input "服務人員姓名/編號" at bounding box center [406, 88] width 104 height 15
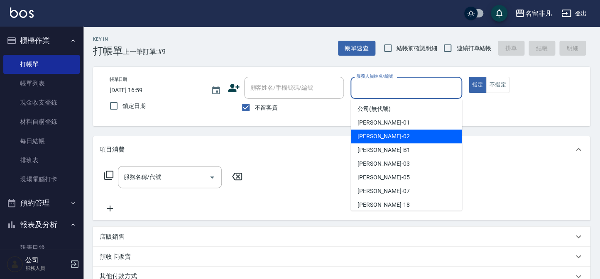
click at [402, 136] on div "[PERSON_NAME]-02" at bounding box center [406, 137] width 111 height 14
type input "[PERSON_NAME]02"
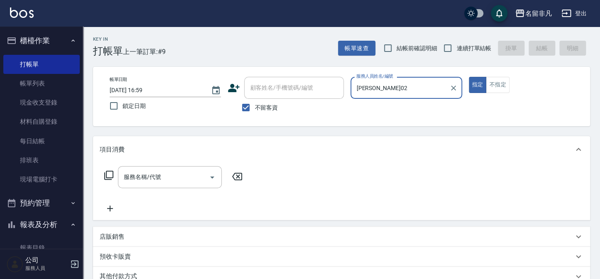
click at [110, 174] on icon at bounding box center [109, 175] width 10 height 10
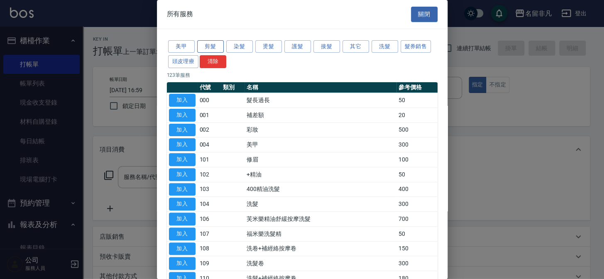
click at [217, 47] on button "剪髮" at bounding box center [210, 46] width 27 height 13
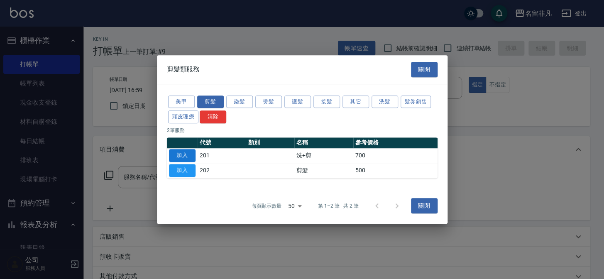
click at [188, 156] on button "加入" at bounding box center [182, 155] width 27 height 13
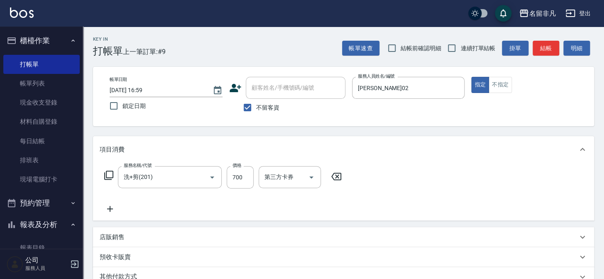
type input "洗+剪(201)"
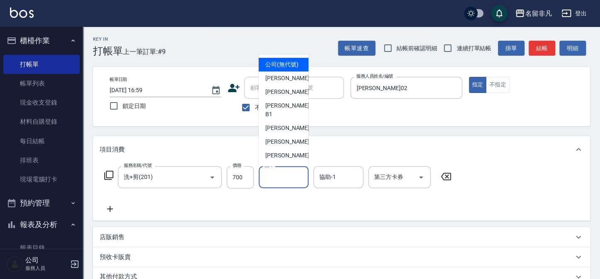
click at [283, 179] on input "洗-1" at bounding box center [284, 177] width 42 height 15
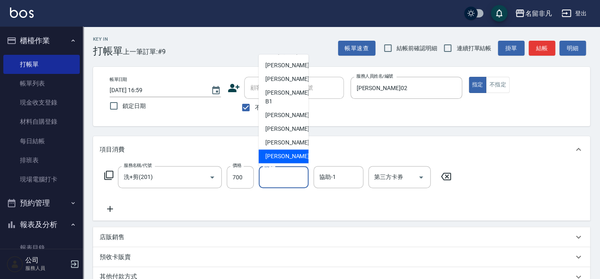
click at [277, 153] on span "[PERSON_NAME]-18" at bounding box center [291, 156] width 52 height 9
type input "[PERSON_NAME]-18"
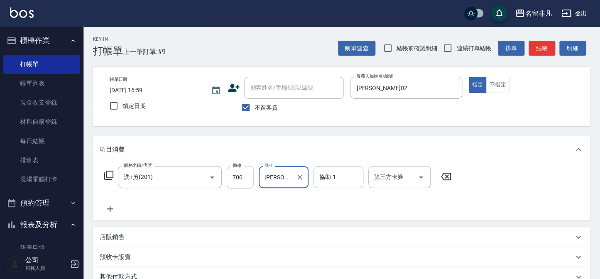
click at [247, 178] on input "700" at bounding box center [240, 177] width 27 height 22
click at [235, 175] on input "8800" at bounding box center [240, 177] width 27 height 22
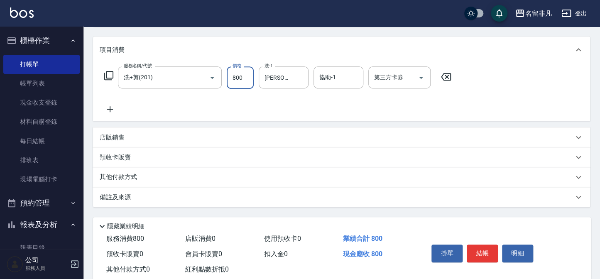
scroll to position [120, 0]
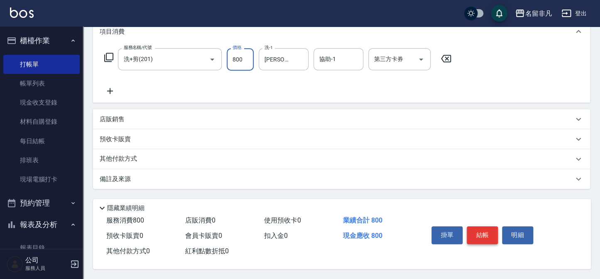
type input "800"
click at [486, 234] on button "結帳" at bounding box center [482, 234] width 31 height 17
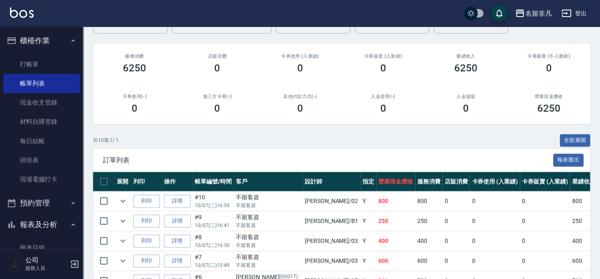
scroll to position [113, 0]
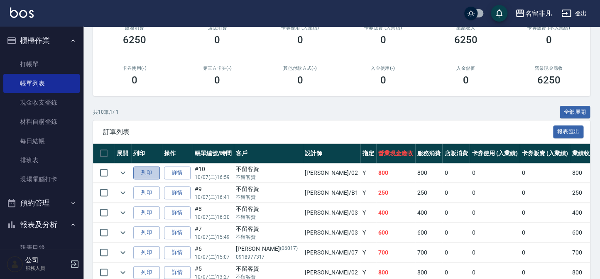
click at [146, 172] on button "列印" at bounding box center [146, 173] width 27 height 13
